Goal: Task Accomplishment & Management: Complete application form

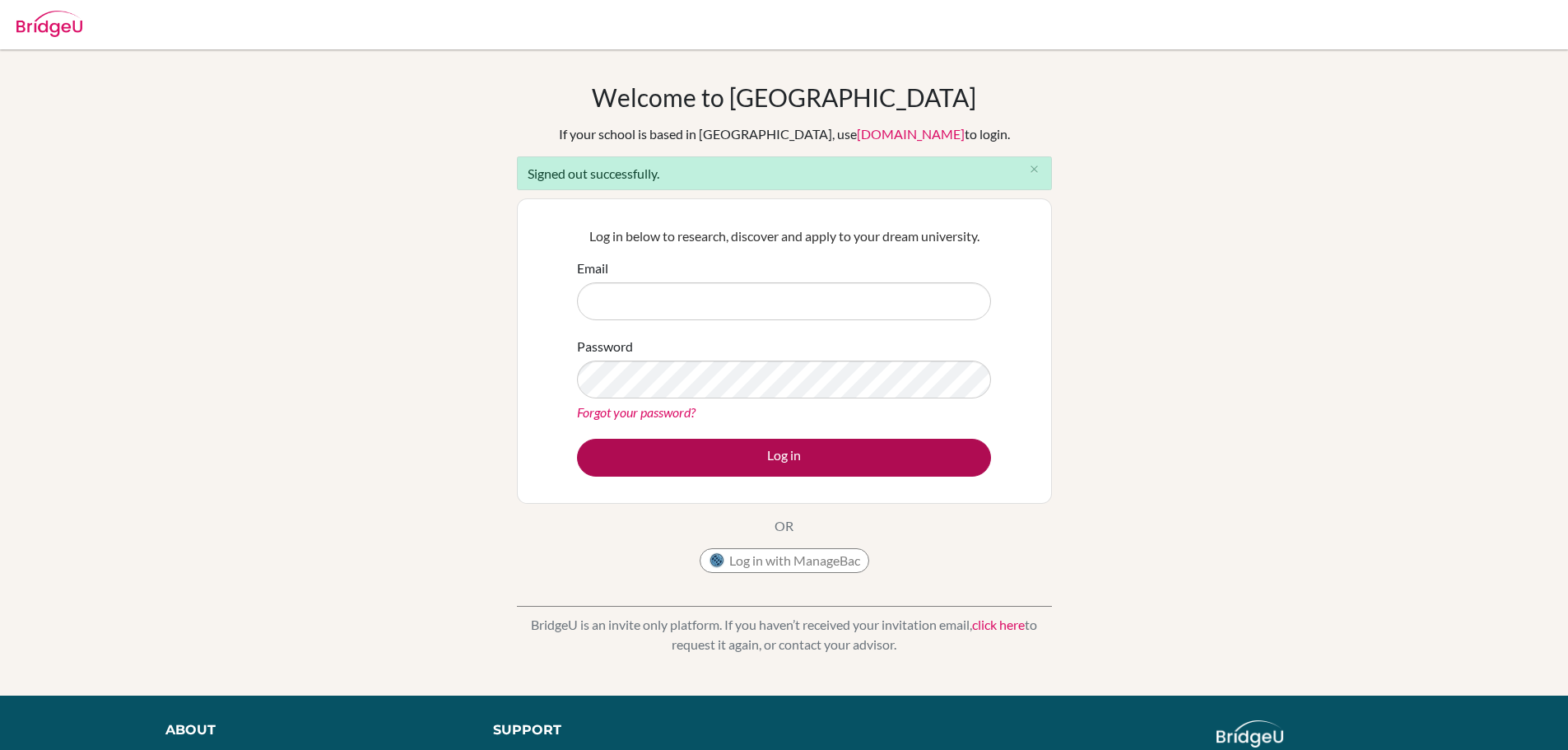
type input "[EMAIL_ADDRESS][DOMAIN_NAME]"
click at [658, 448] on button "Log in" at bounding box center [784, 457] width 414 height 38
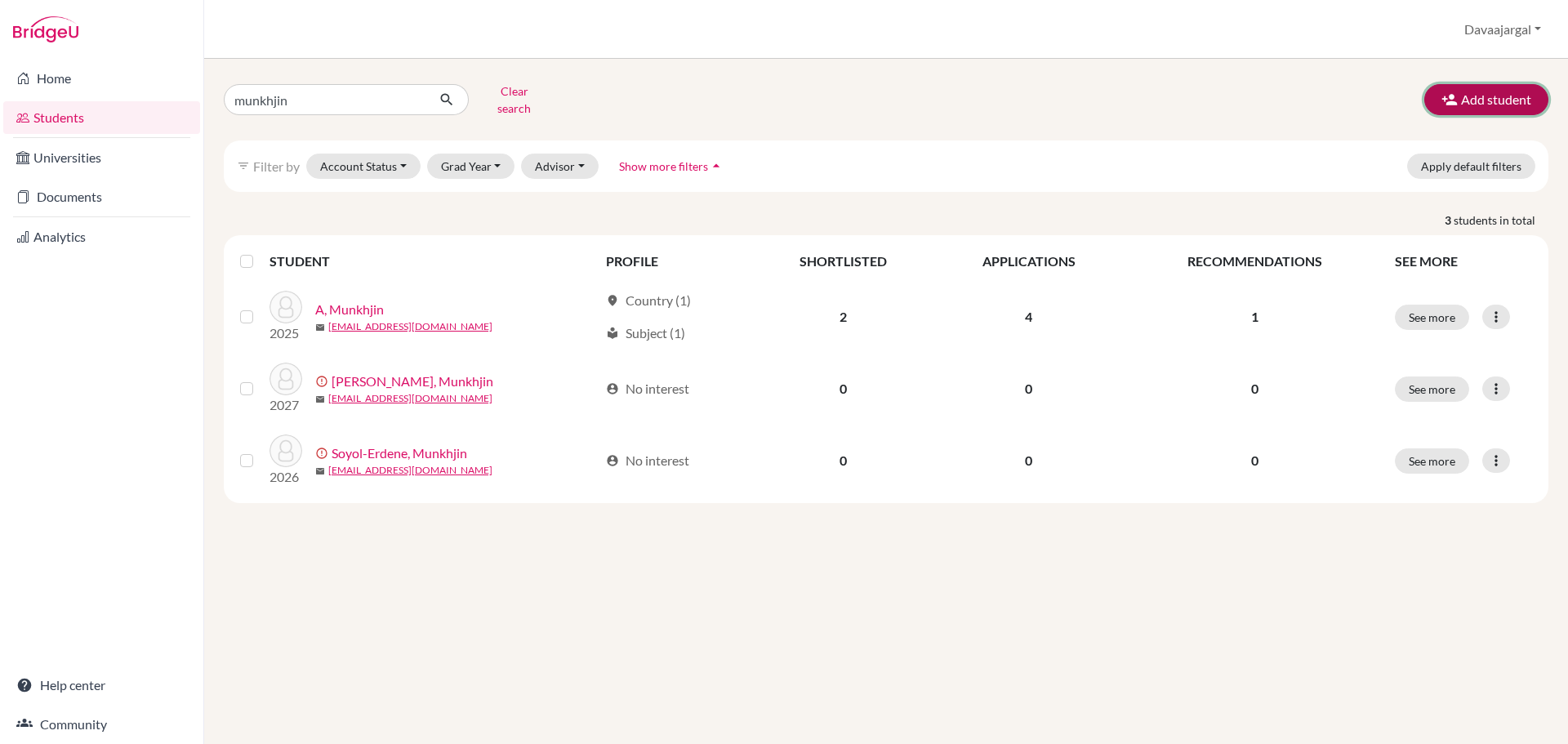
click at [1461, 87] on button "Add student" at bounding box center [1487, 100] width 124 height 31
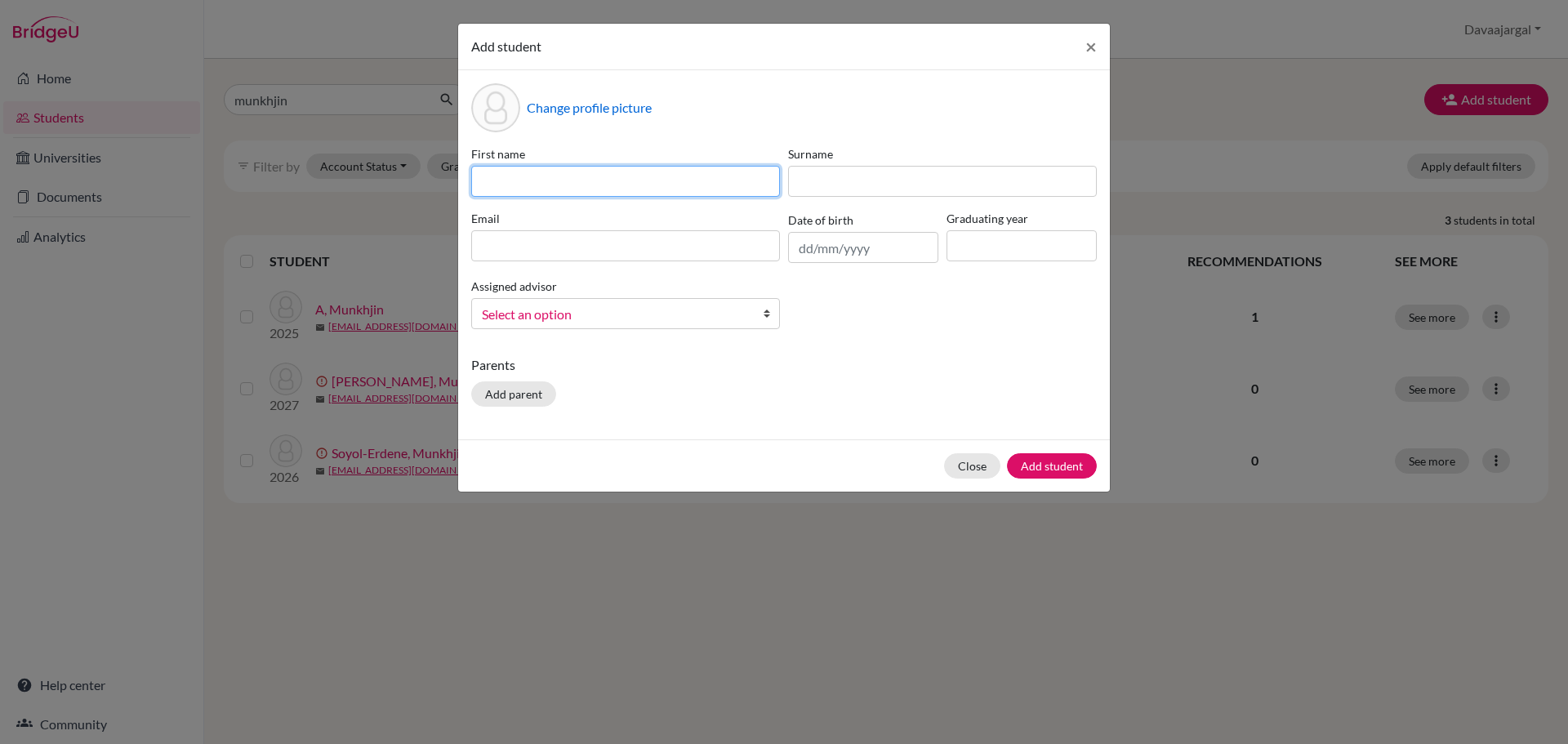
click at [587, 186] on input at bounding box center [625, 182] width 309 height 31
type input "Mandahnar"
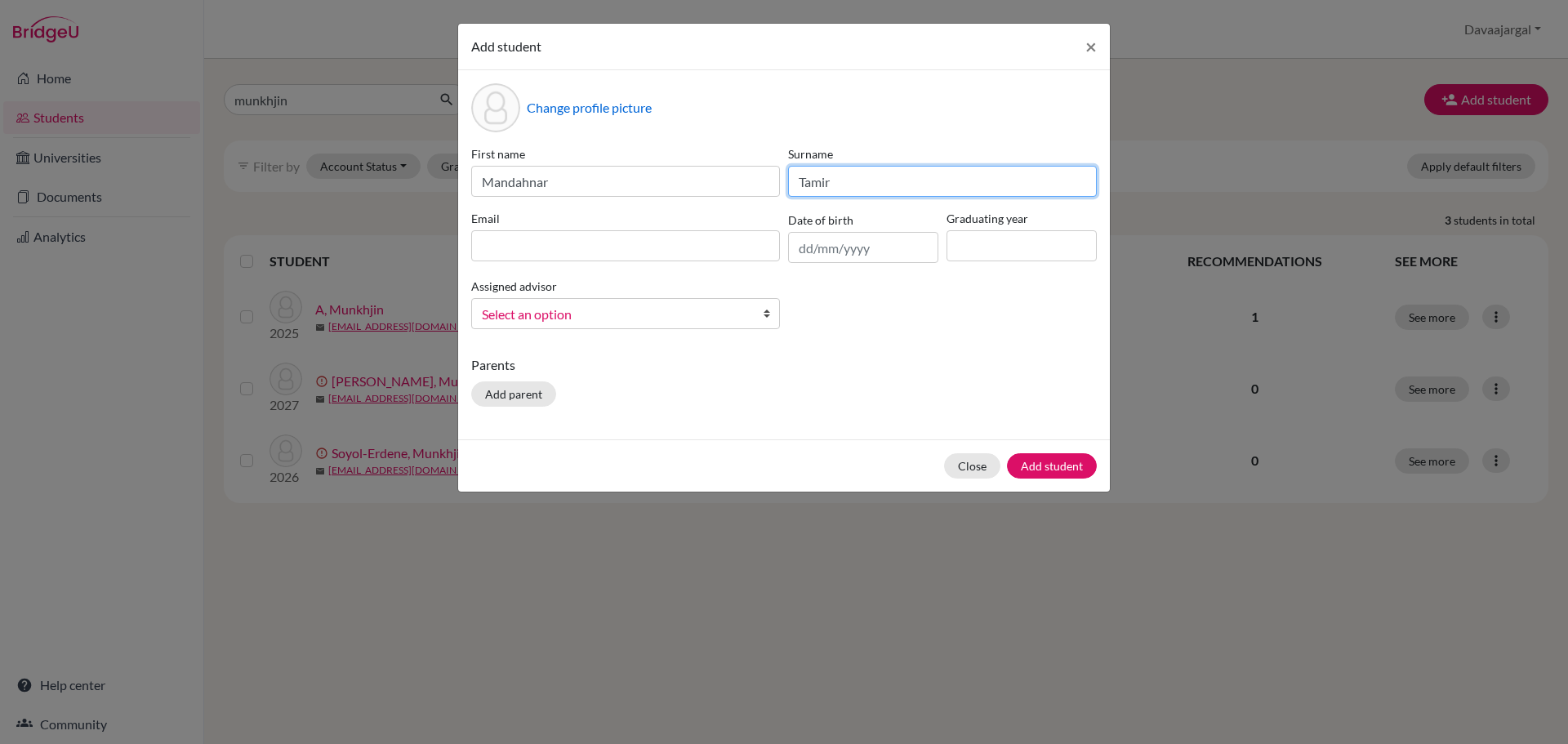
type input "Tamir"
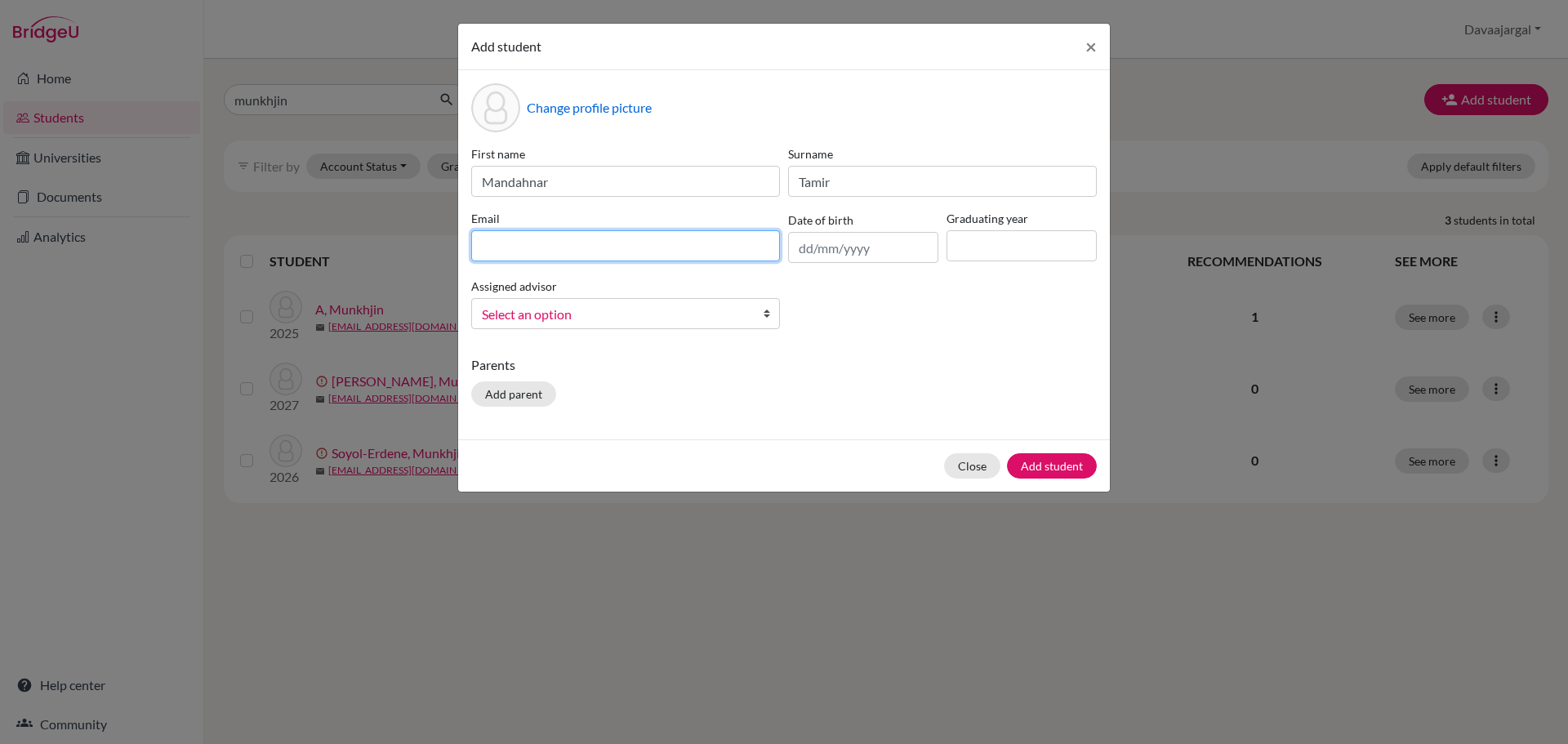
click at [563, 244] on input at bounding box center [625, 247] width 309 height 31
type input "[EMAIL_ADDRESS][DOMAIN_NAME]"
click at [579, 319] on span "Select an option" at bounding box center [614, 315] width 267 height 21
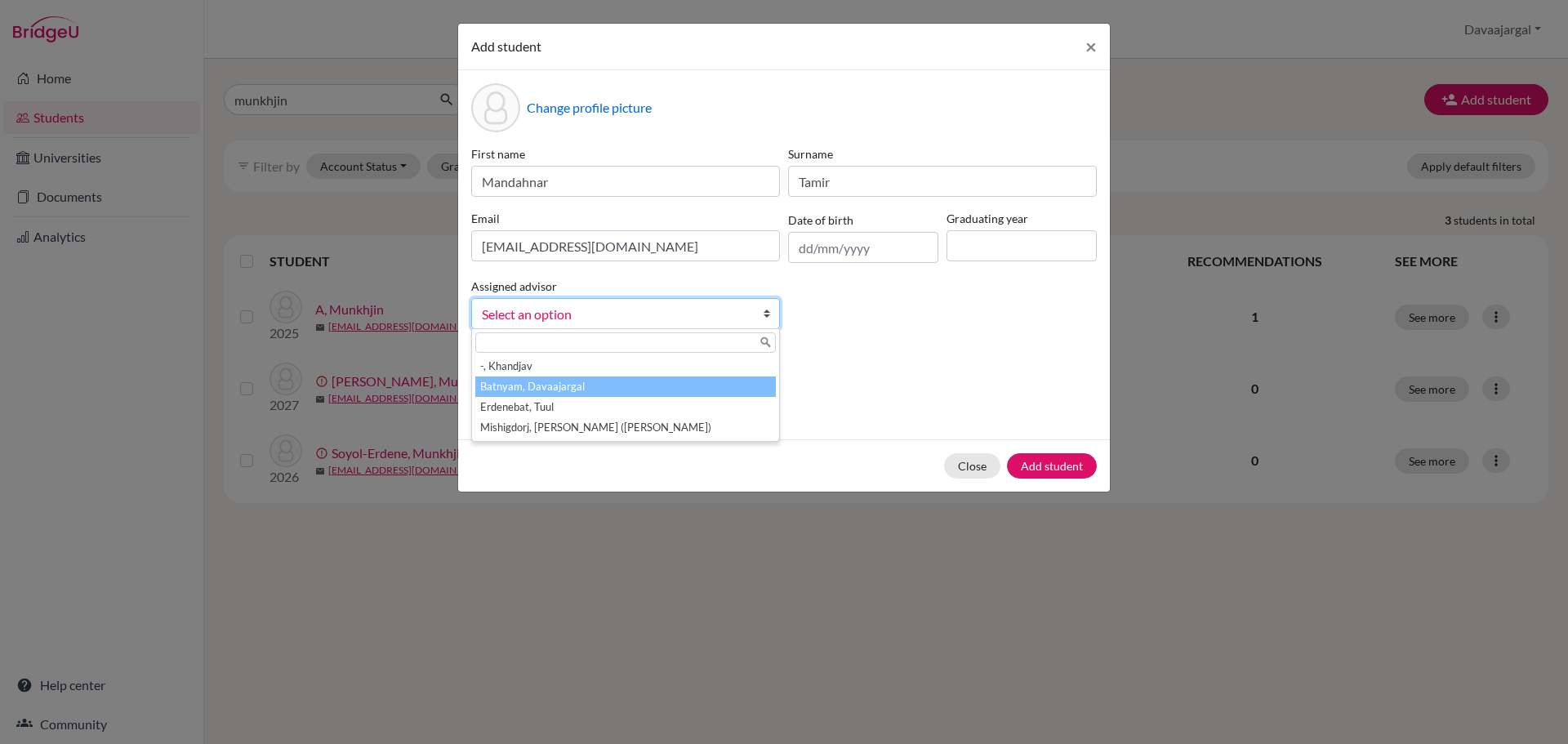
click at [578, 385] on li "Batnyam, Davaajargal" at bounding box center [626, 386] width 301 height 20
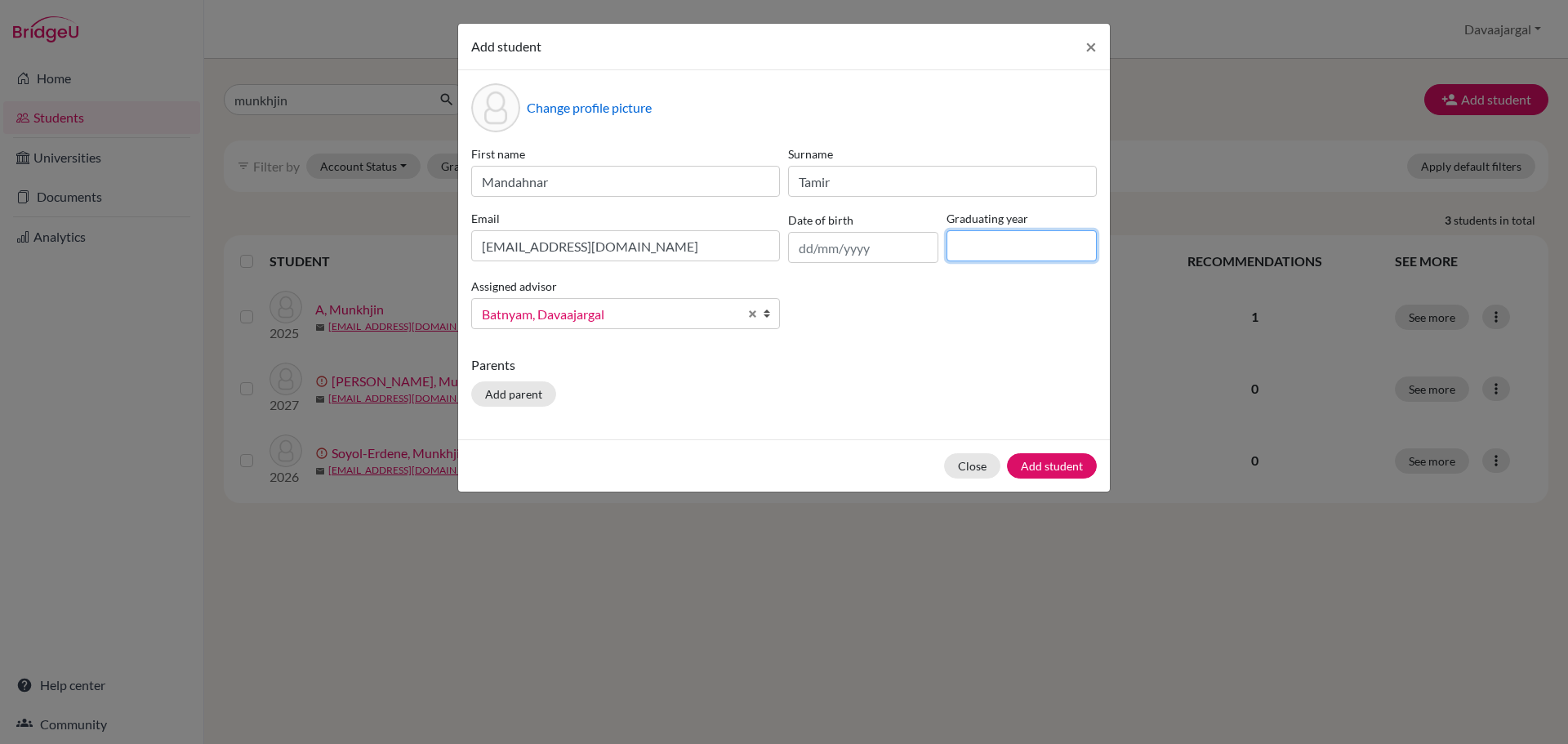
click at [981, 261] on input at bounding box center [1022, 247] width 150 height 31
type input "2026"
click at [1068, 474] on button "Add student" at bounding box center [1051, 466] width 90 height 25
